Goal: Find specific page/section: Find specific page/section

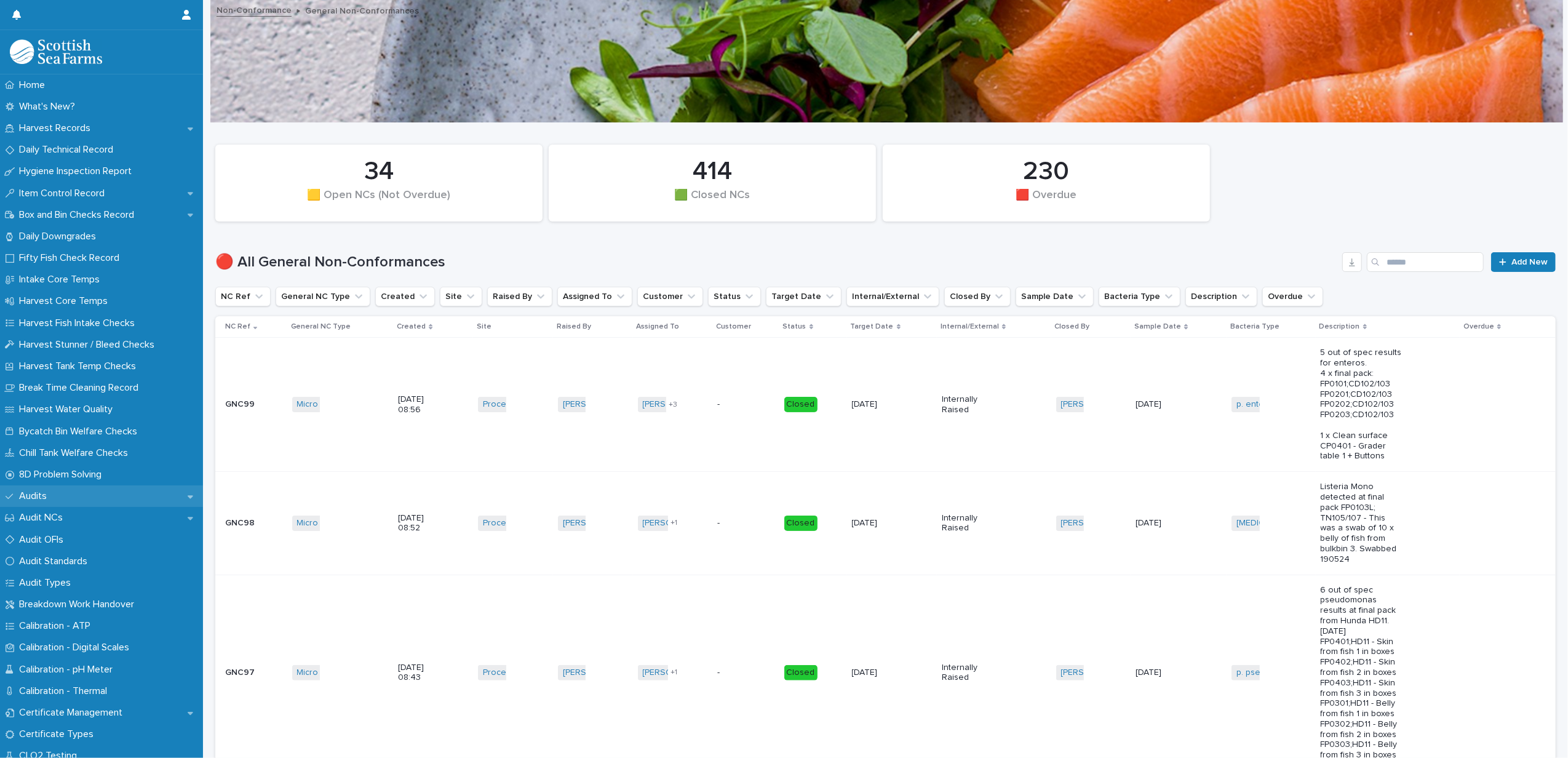
click at [38, 489] on div "Audits" at bounding box center [101, 496] width 203 height 21
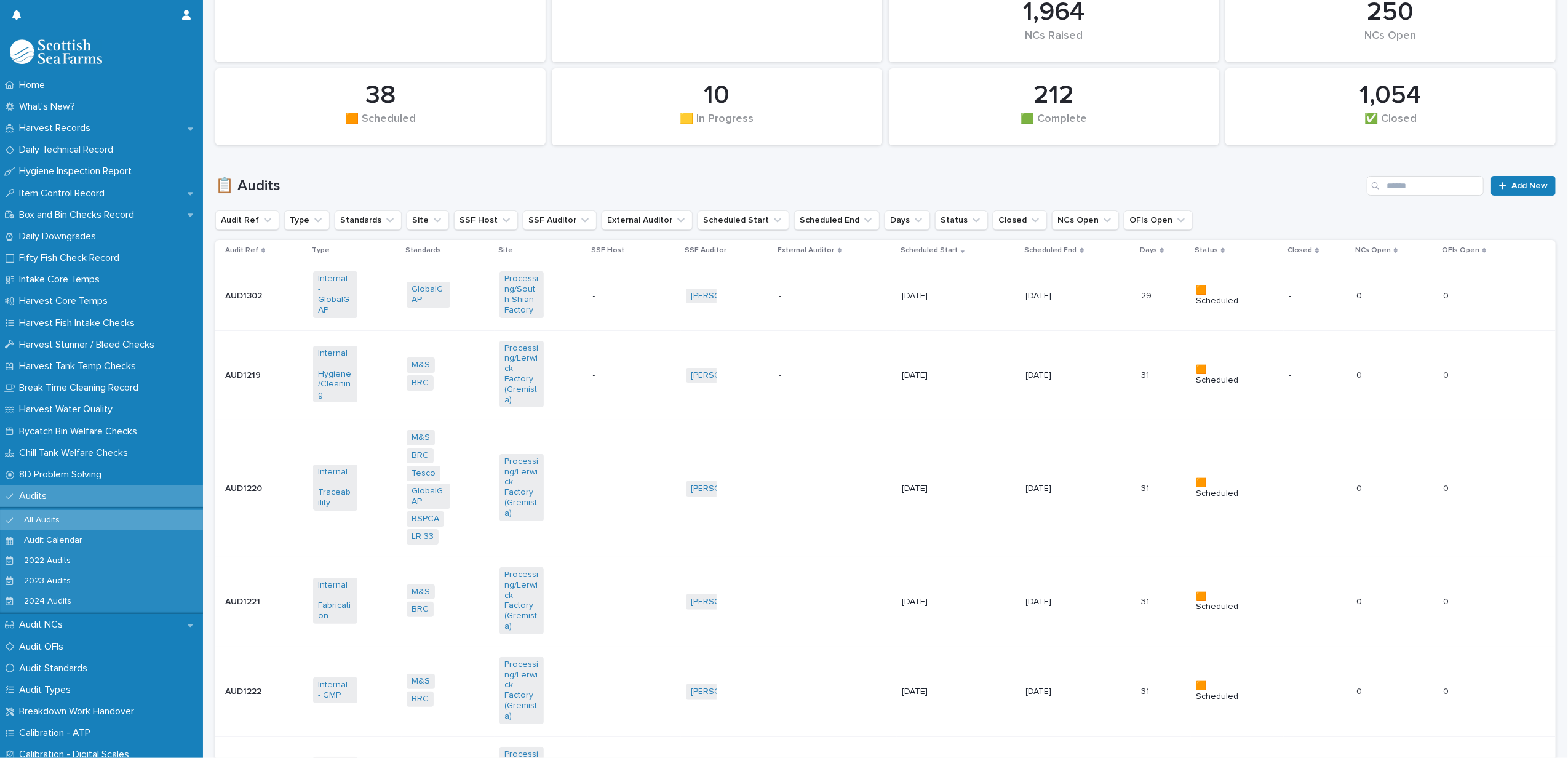
scroll to position [246, 0]
click at [377, 217] on button "Standards" at bounding box center [368, 216] width 67 height 19
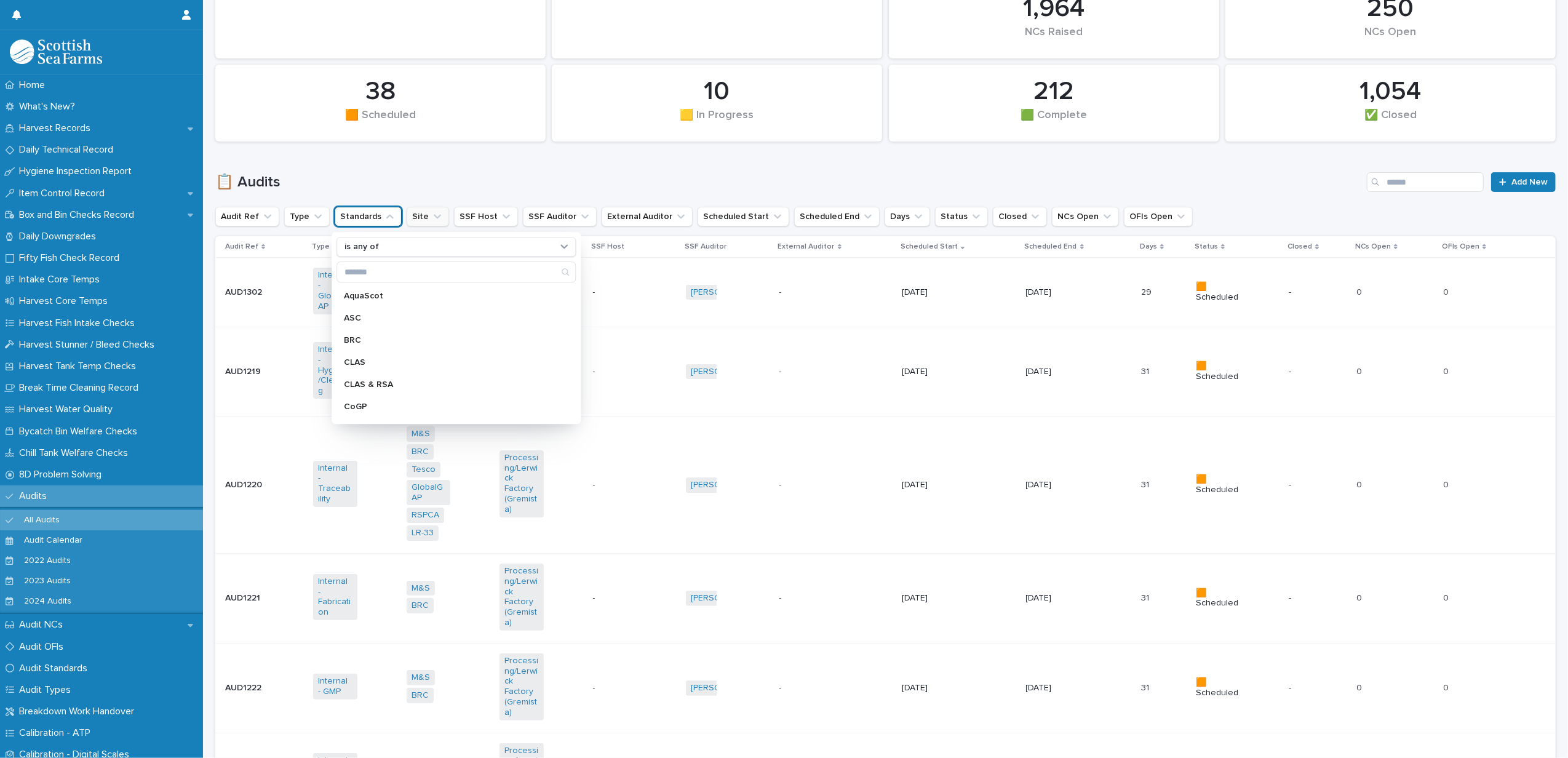
click at [414, 215] on button "Site" at bounding box center [428, 216] width 42 height 19
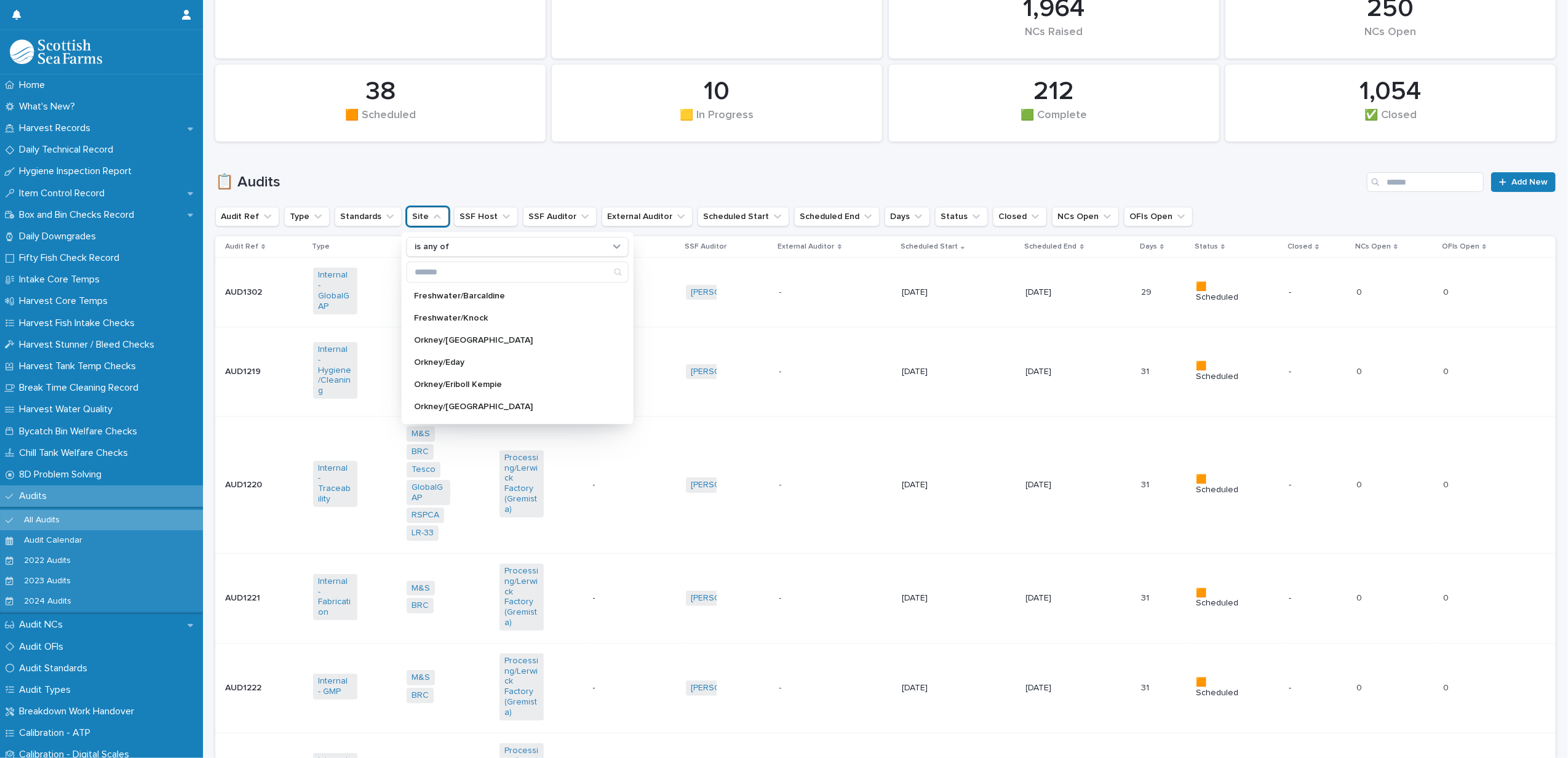
type input "*"
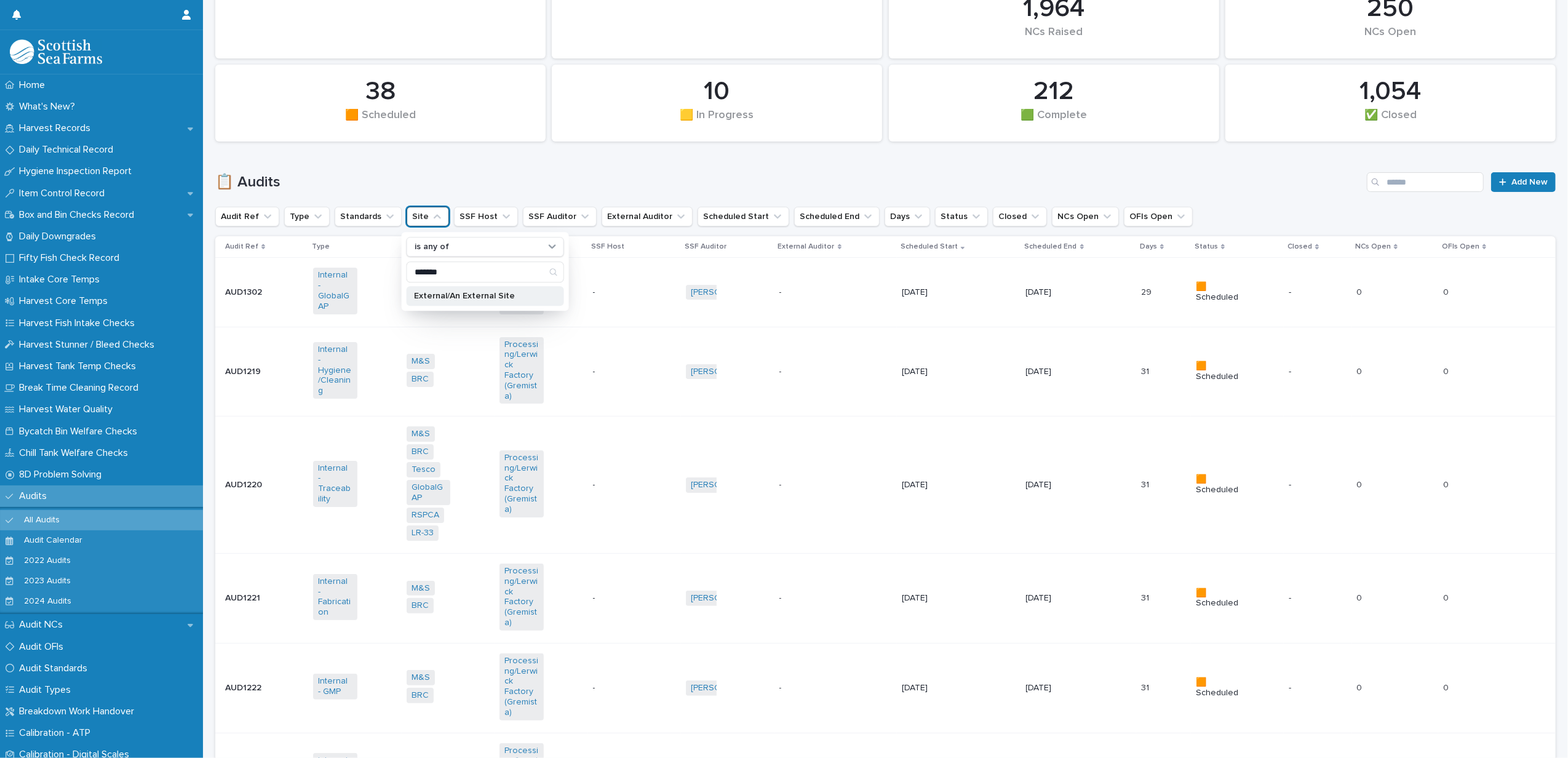
type input "*******"
click at [463, 300] on p "External/An External Site" at bounding box center [479, 296] width 131 height 9
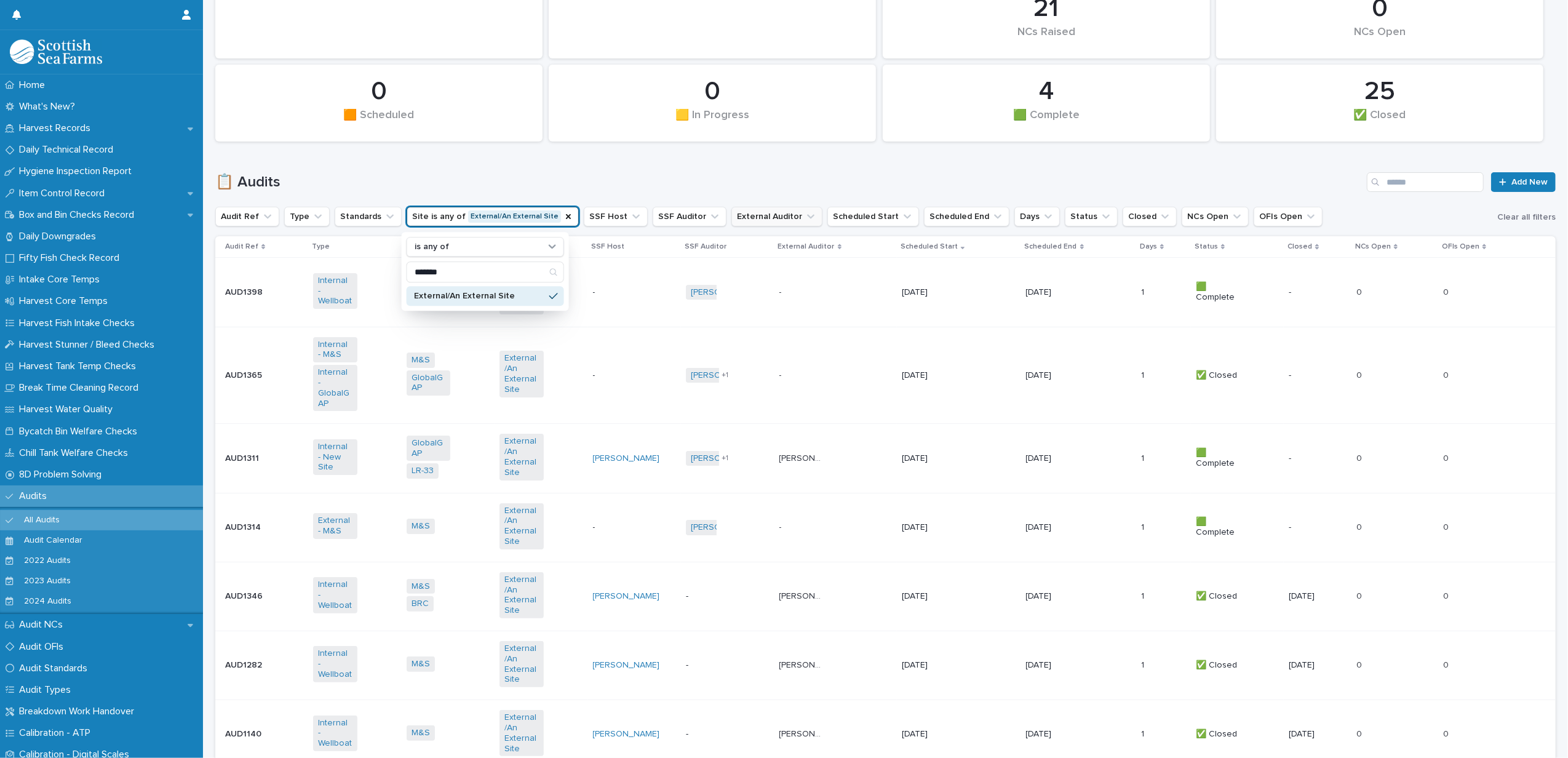
click at [779, 212] on button "External Auditor" at bounding box center [776, 216] width 91 height 19
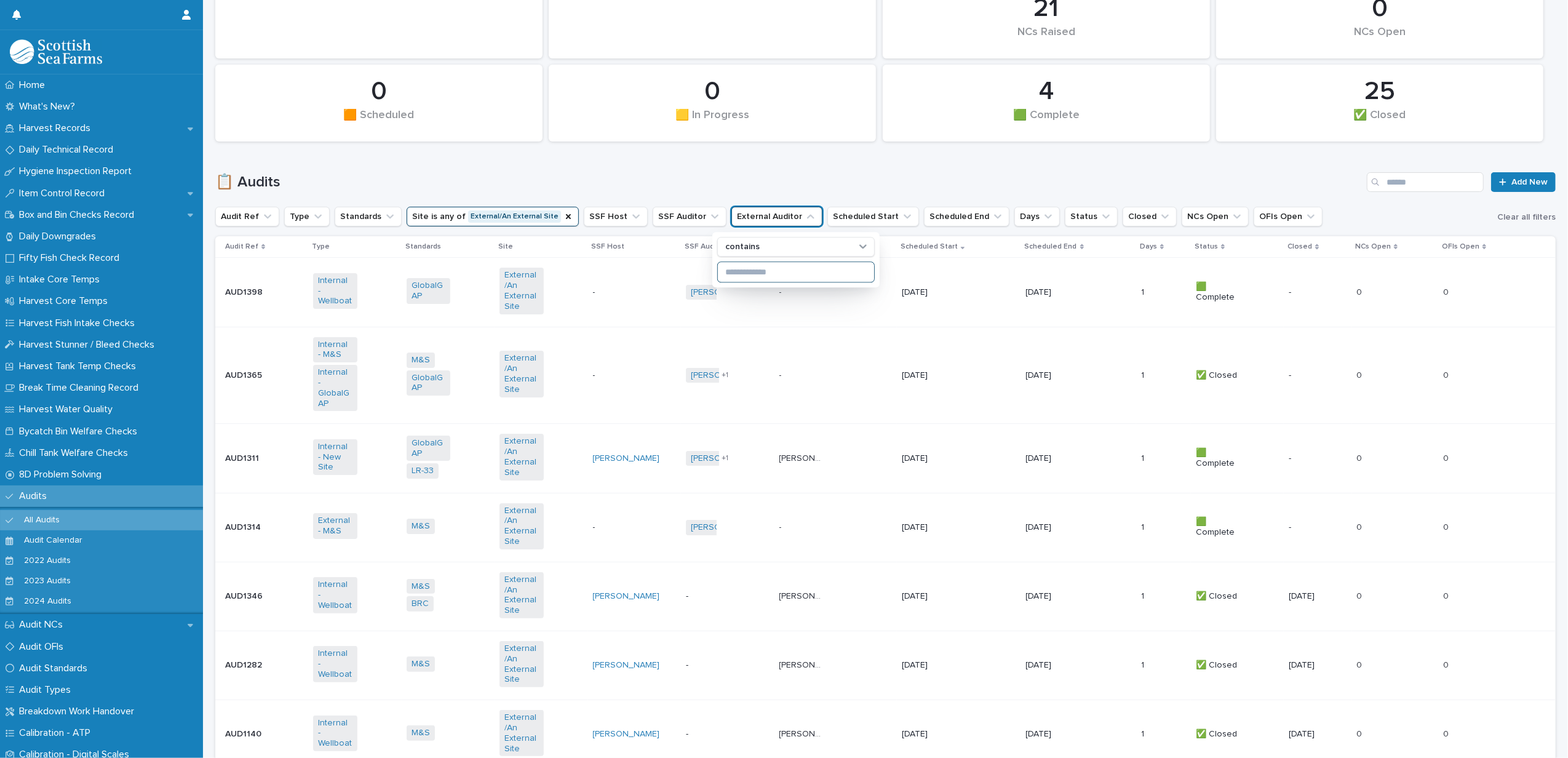
click at [795, 266] on input at bounding box center [795, 272] width 156 height 19
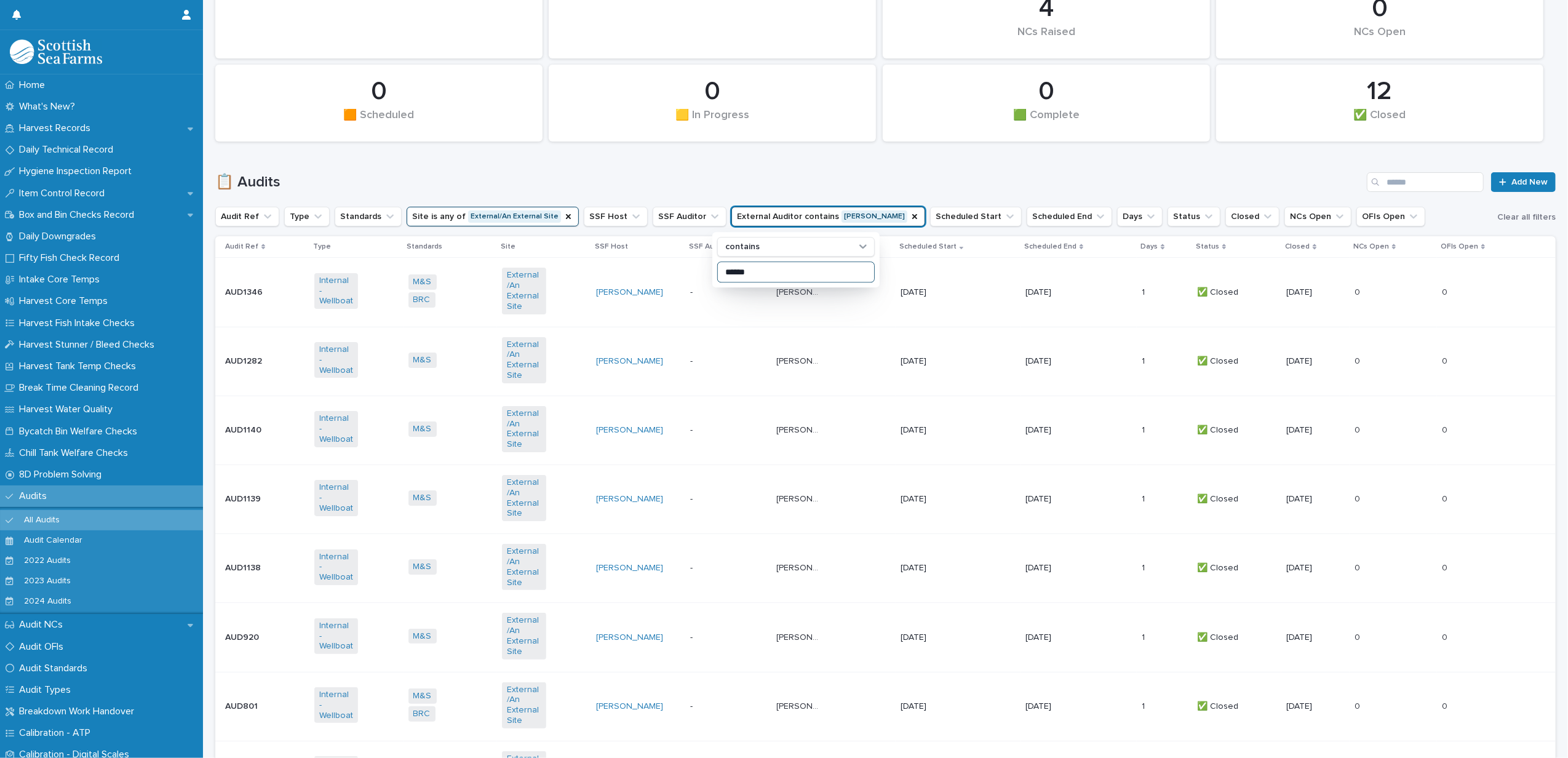
type input "******"
click at [658, 146] on div "0 OFIs Open 2 OFIs Raised 0 🟨 In Progress 12 Total Audits 0 NCs Open 0 🟧 Schedu…" at bounding box center [885, 20] width 1353 height 256
click at [737, 335] on td "-" at bounding box center [728, 361] width 86 height 69
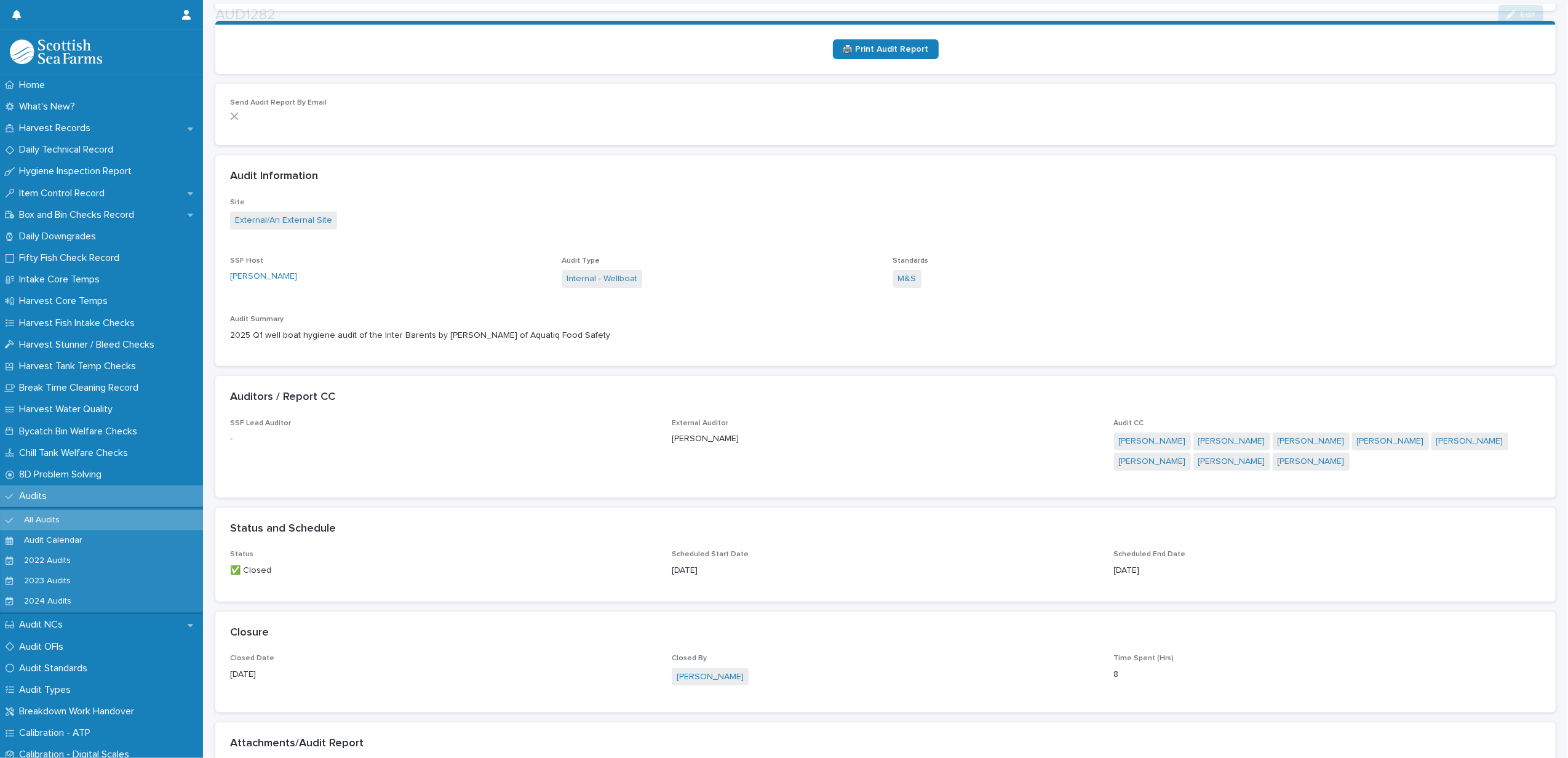
scroll to position [492, 0]
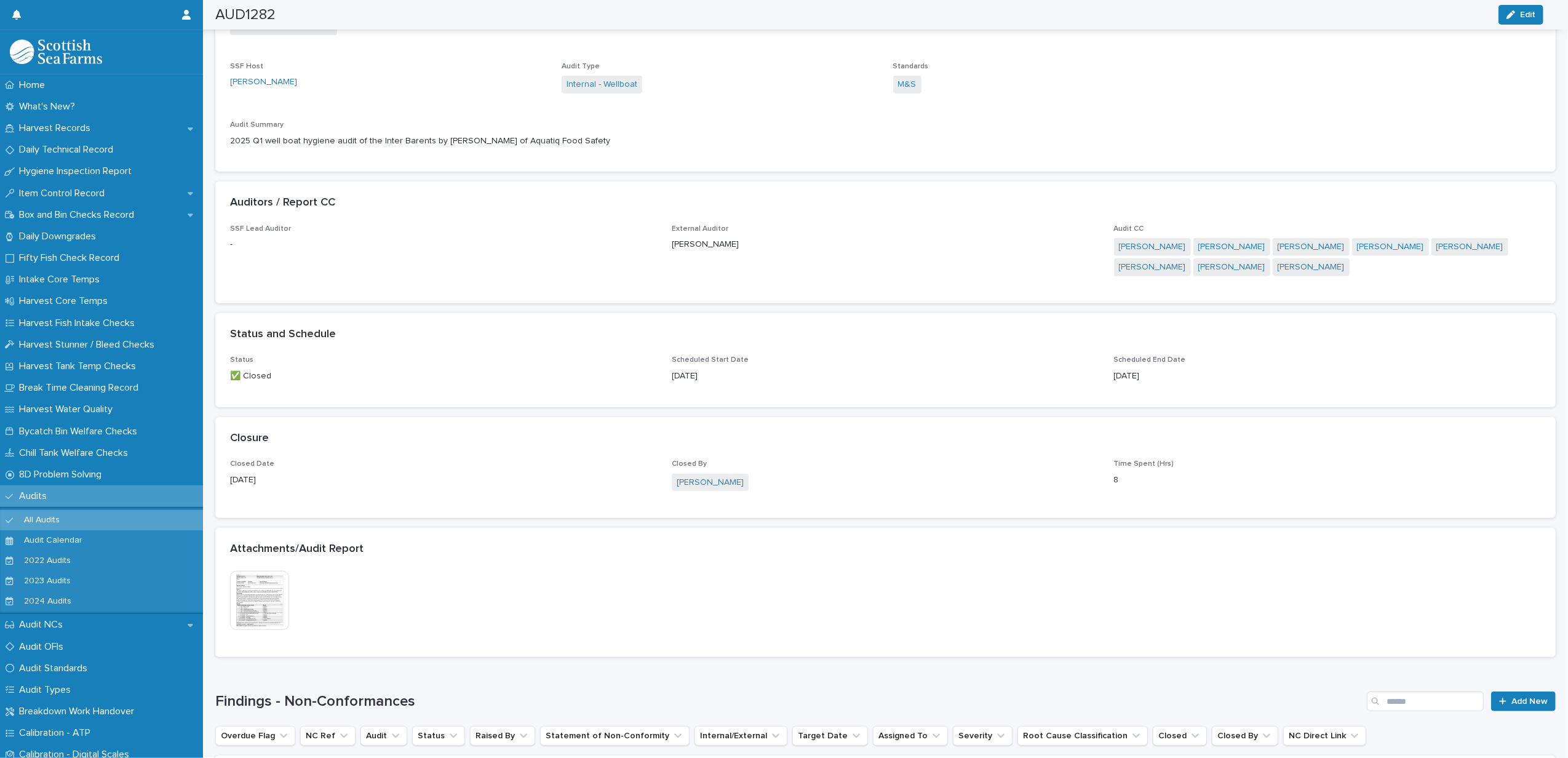
click at [266, 597] on img at bounding box center [259, 600] width 59 height 59
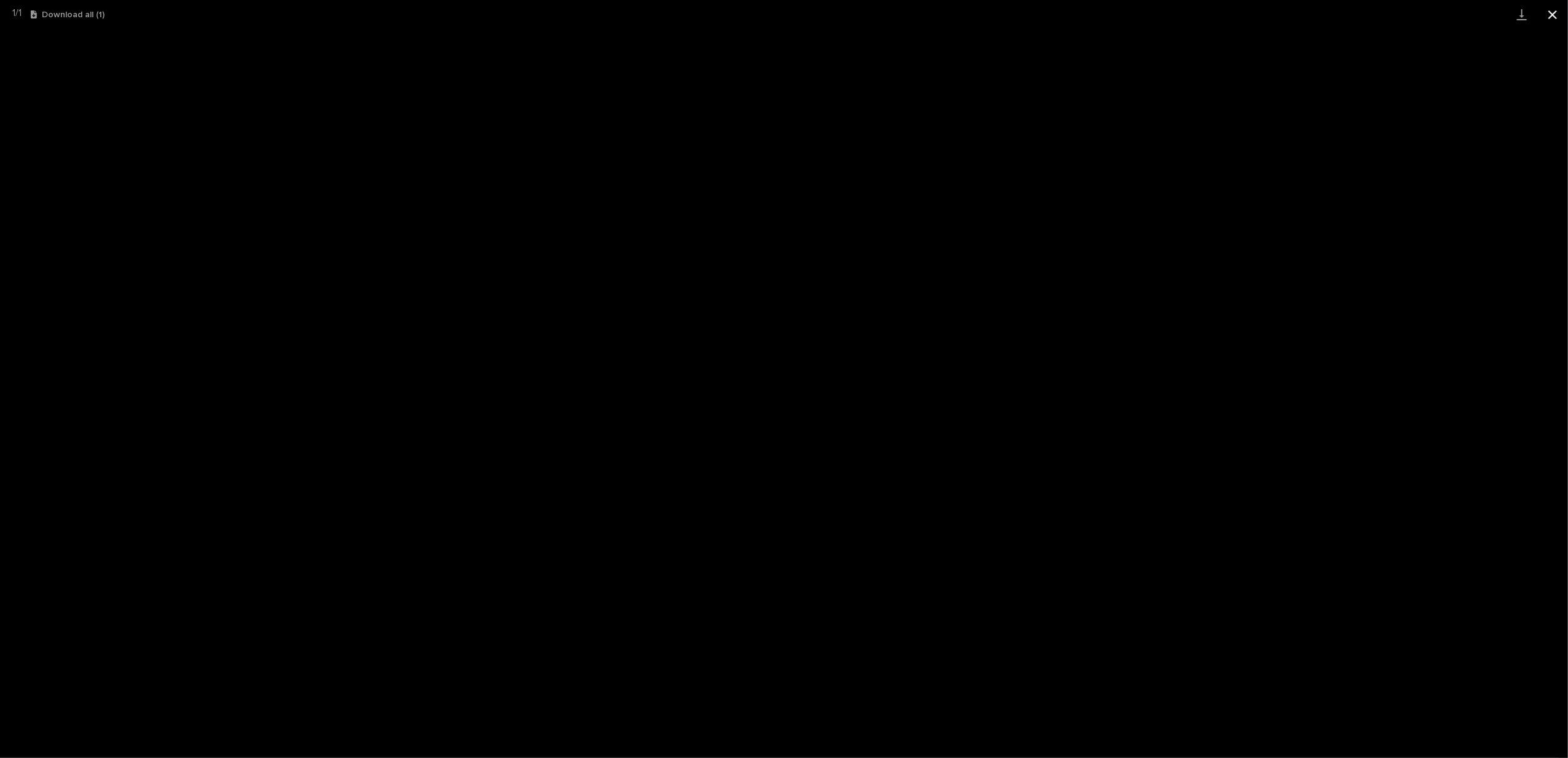
click at [1550, 7] on button "Close gallery" at bounding box center [1552, 14] width 31 height 29
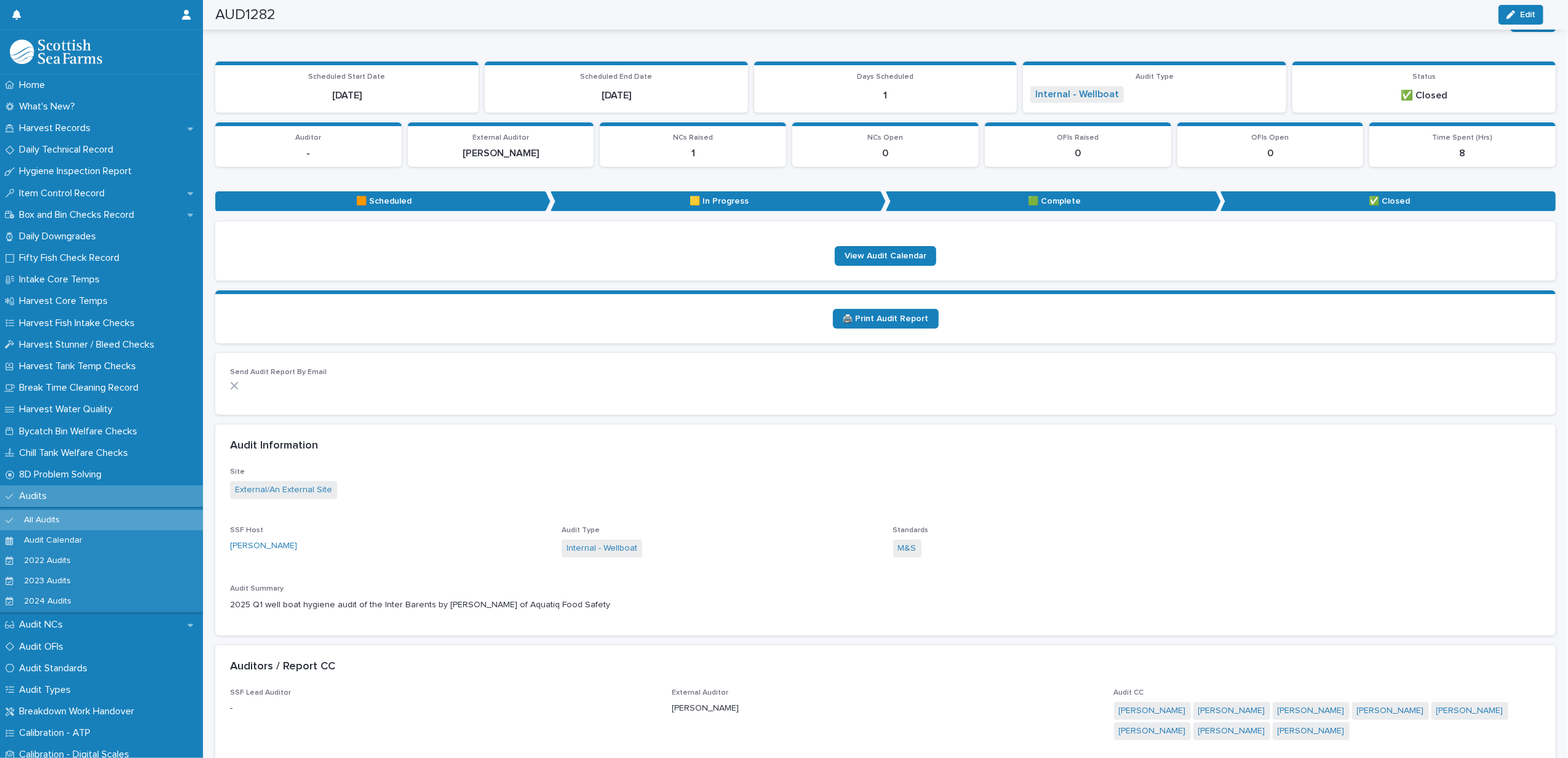
scroll to position [0, 0]
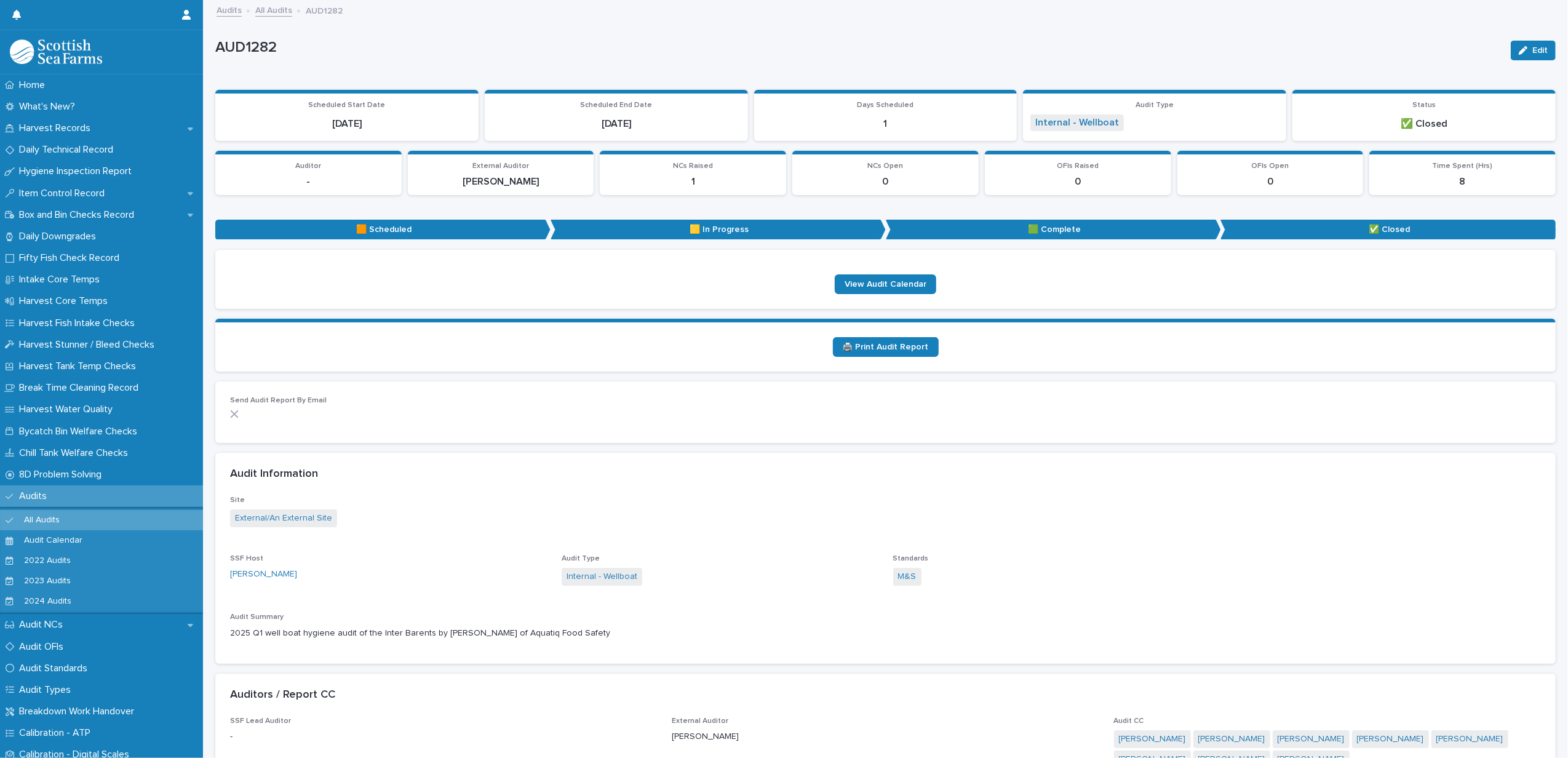
click at [280, 13] on link "All Audits" at bounding box center [274, 10] width 37 height 14
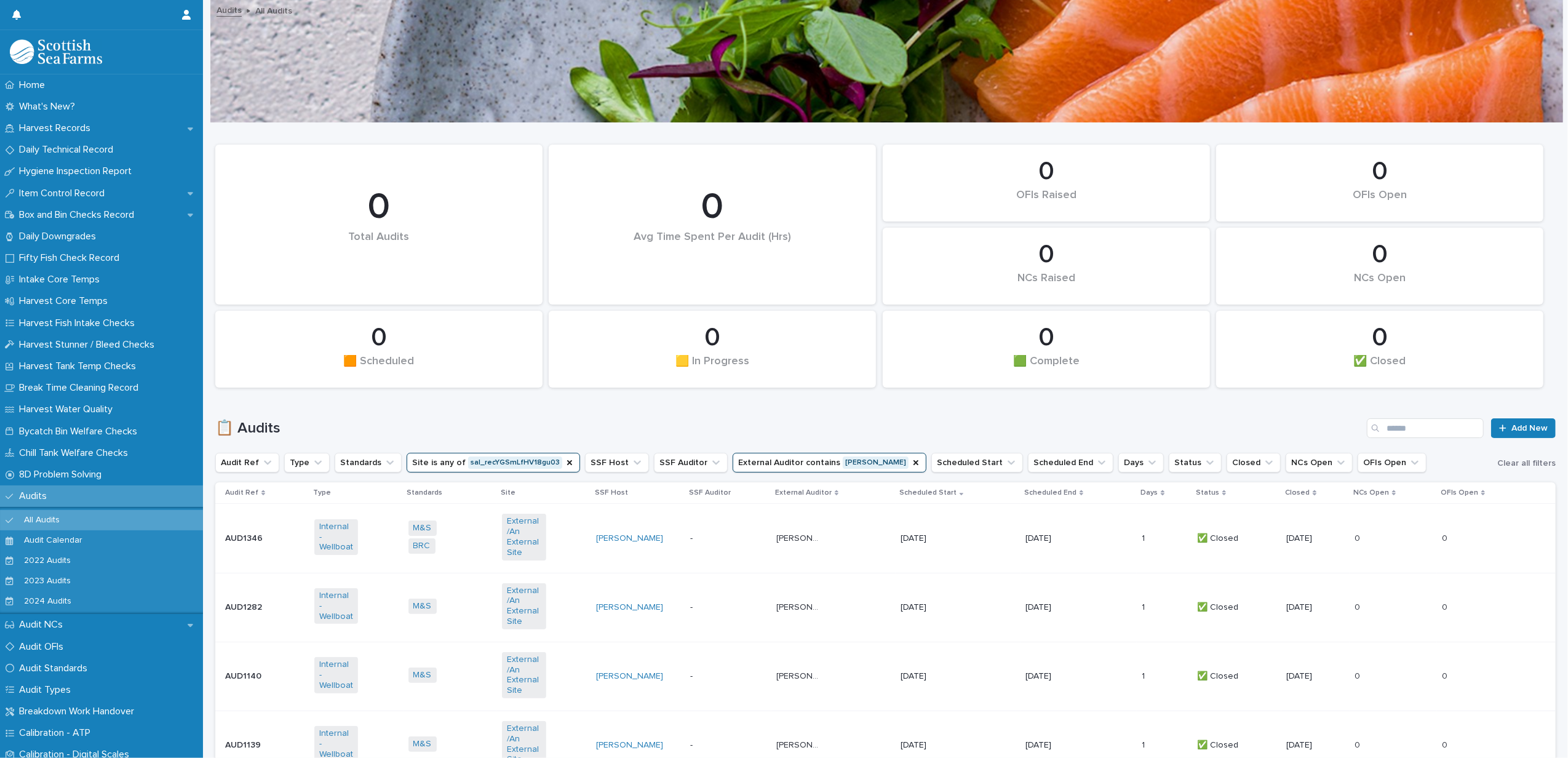
click at [723, 523] on td "-" at bounding box center [728, 538] width 86 height 69
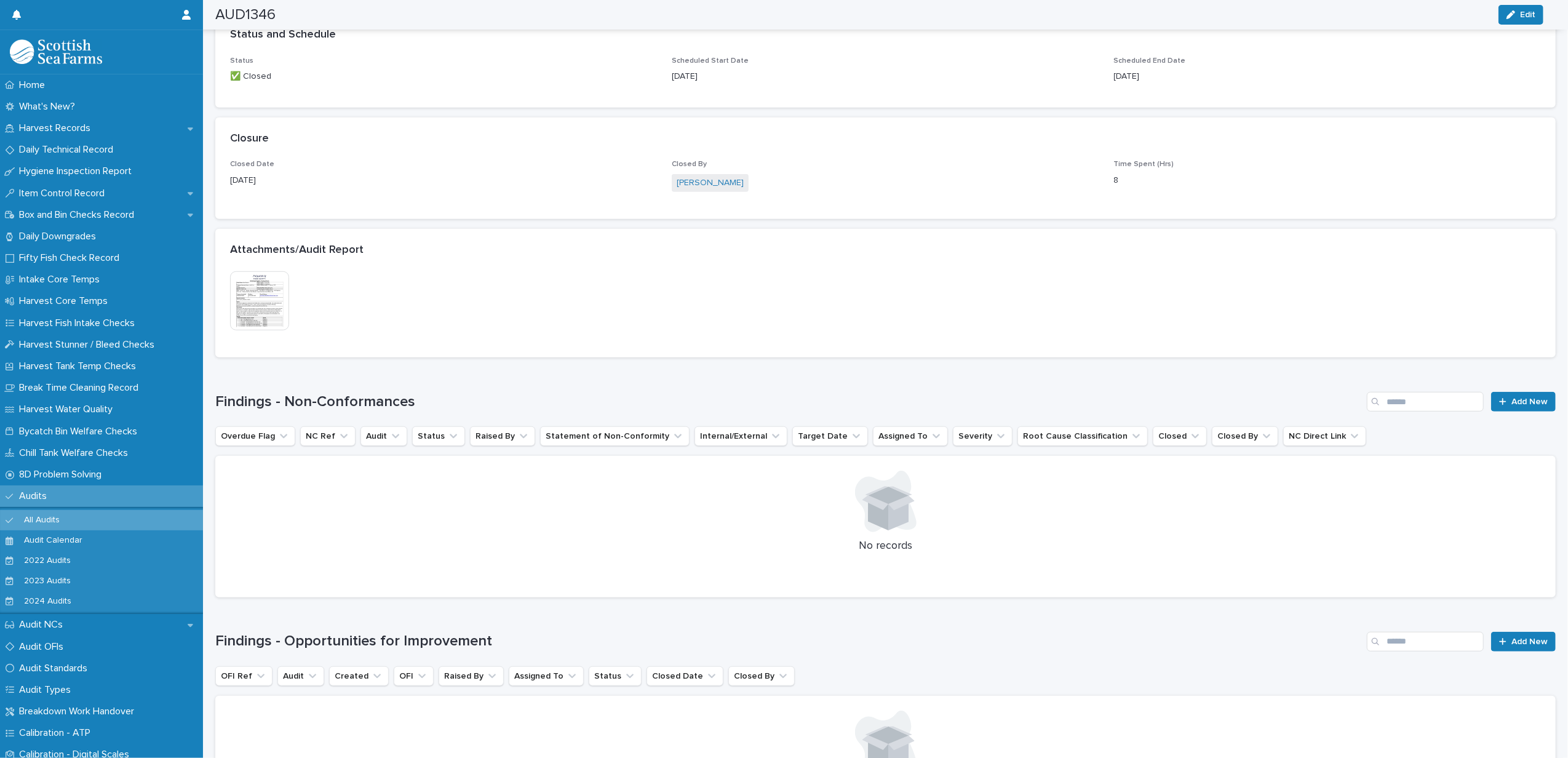
scroll to position [927, 0]
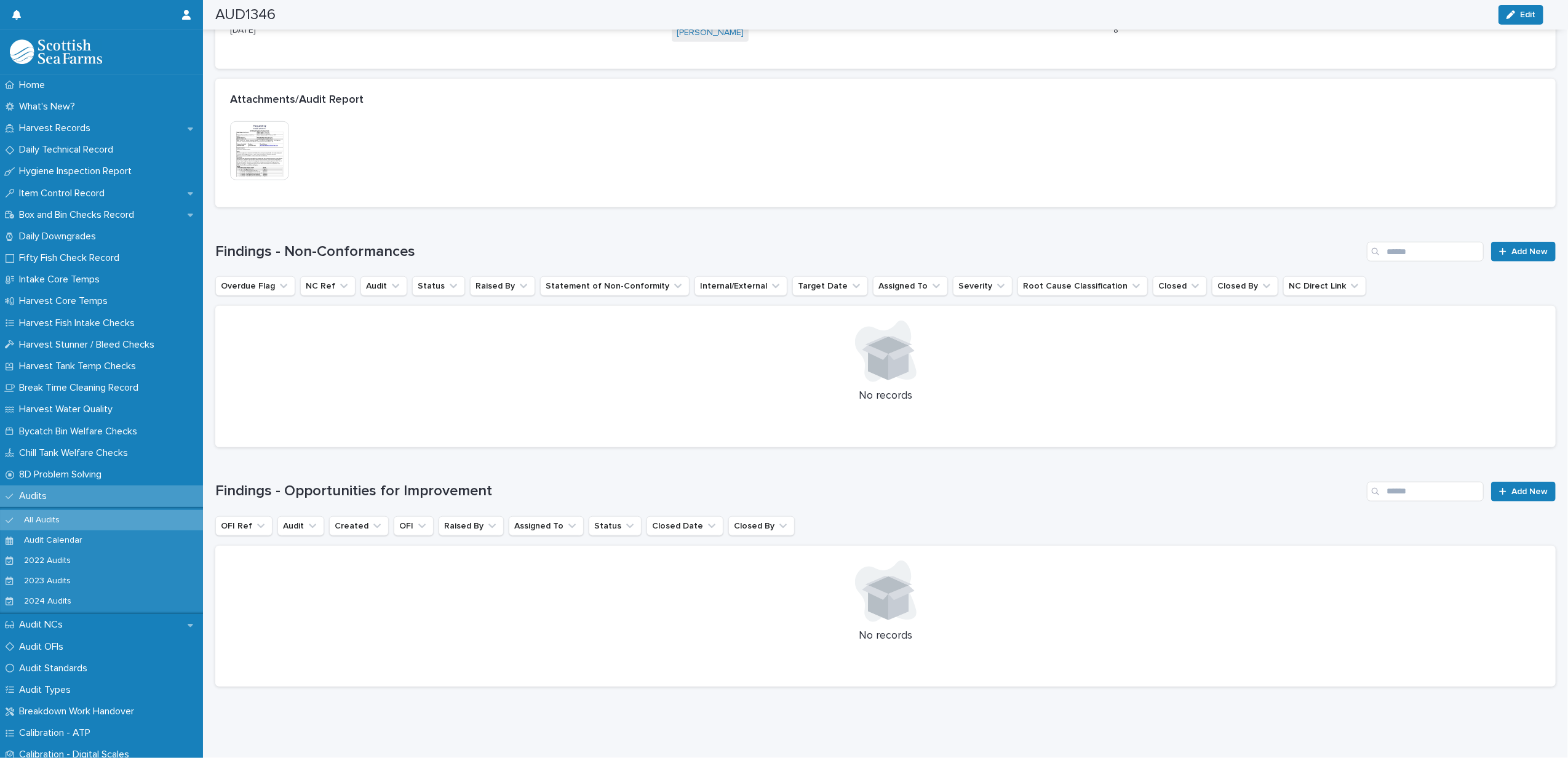
click at [267, 136] on img at bounding box center [259, 150] width 59 height 59
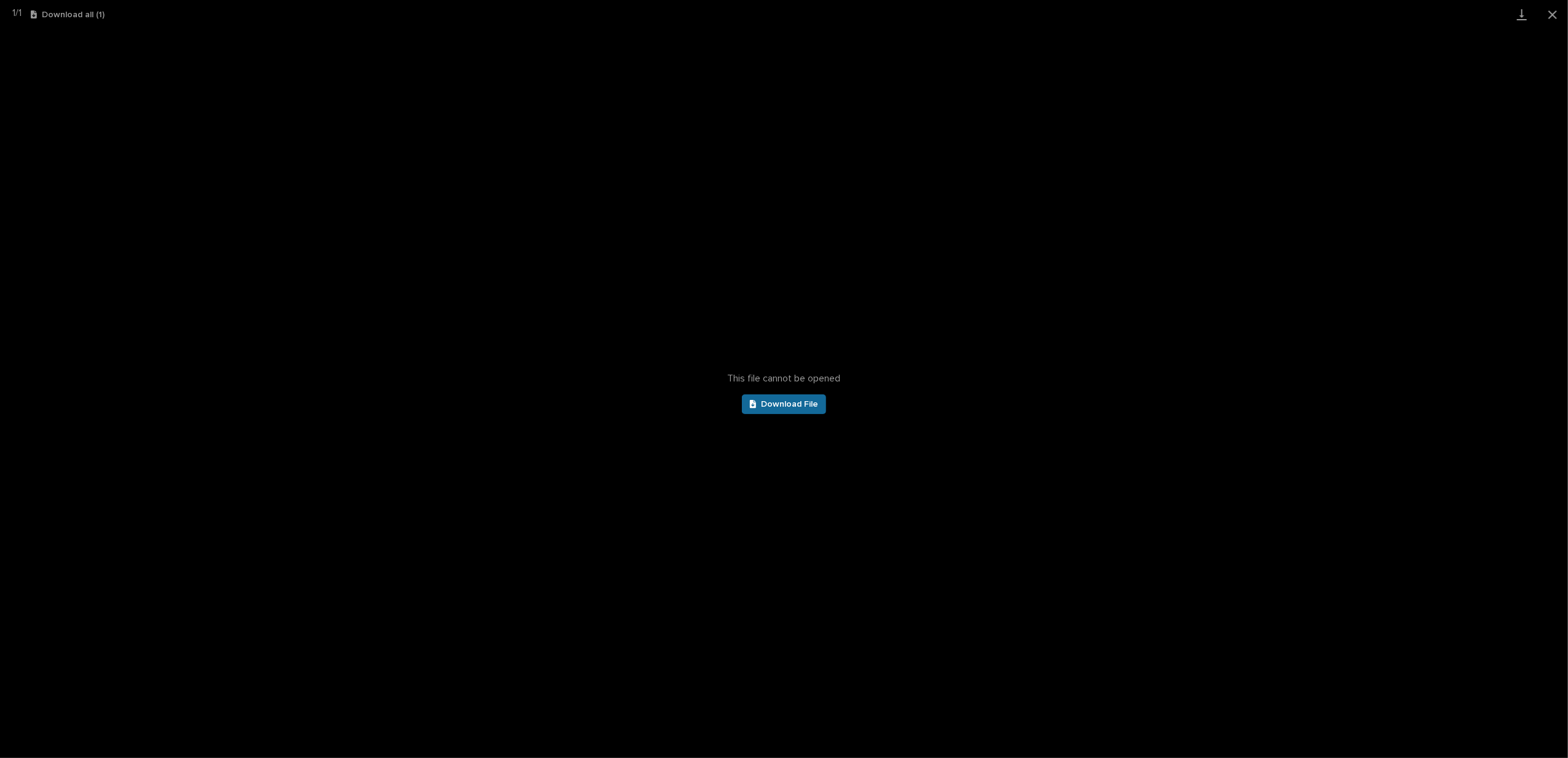
click at [793, 405] on span "Download File" at bounding box center [789, 404] width 57 height 9
